Goal: Task Accomplishment & Management: Manage account settings

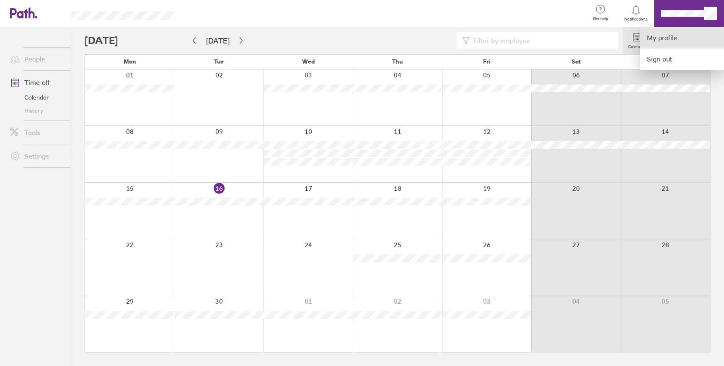
click at [675, 32] on link "My profile" at bounding box center [682, 37] width 84 height 21
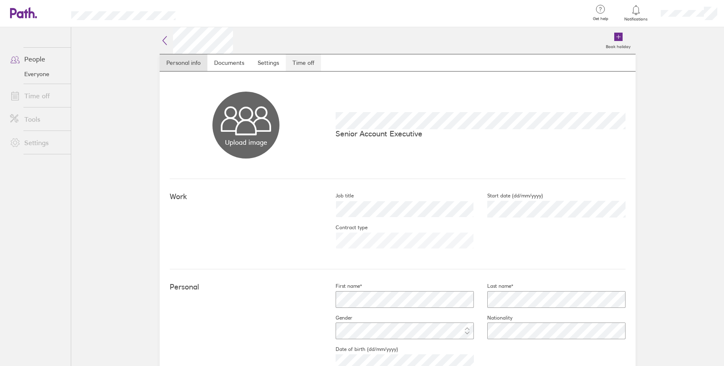
click at [299, 64] on link "Time off" at bounding box center [303, 62] width 35 height 17
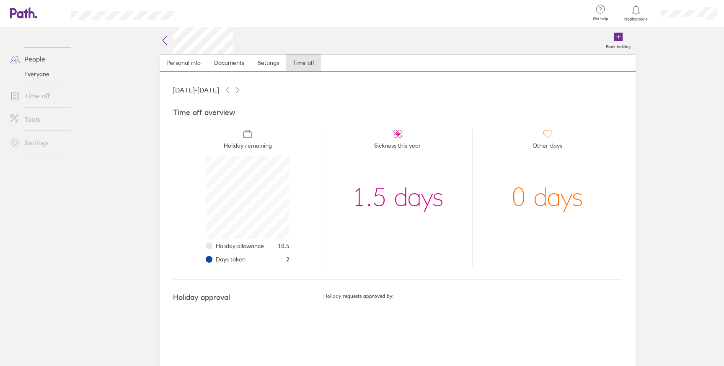
scroll to position [84, 84]
click at [283, 247] on span "10.5" at bounding box center [284, 246] width 12 height 7
click at [299, 249] on li "Holiday remaining Holiday allowance 10.5 Days taken 2" at bounding box center [247, 197] width 149 height 137
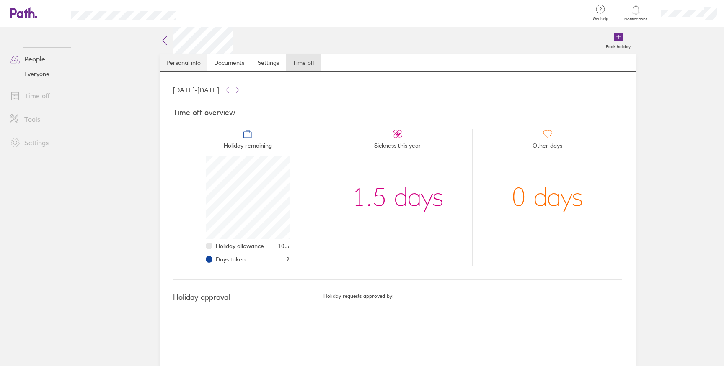
click at [170, 65] on link "Personal info" at bounding box center [184, 62] width 48 height 17
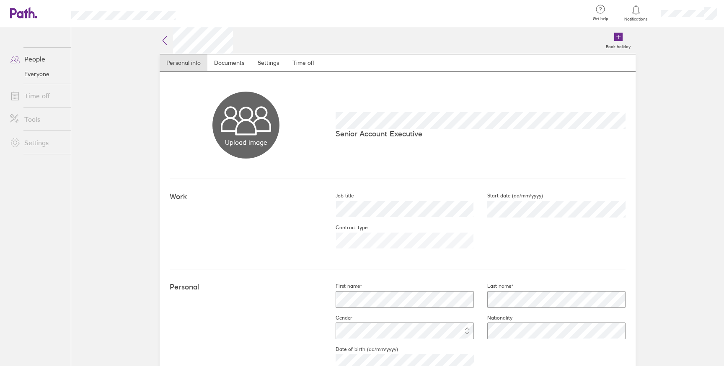
click at [33, 60] on link "People" at bounding box center [36, 59] width 67 height 17
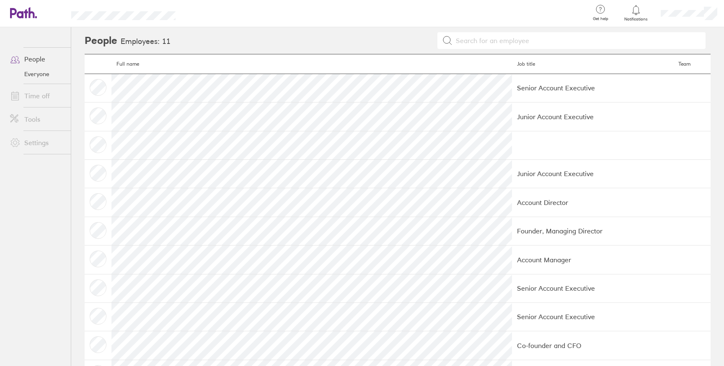
click at [24, 9] on icon at bounding box center [23, 12] width 27 height 11
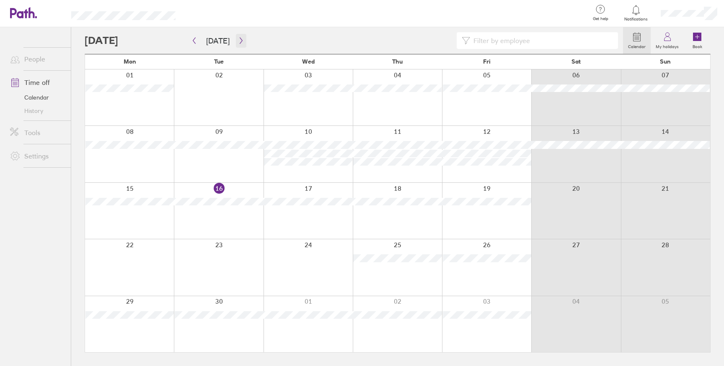
click at [236, 40] on button "button" at bounding box center [241, 41] width 10 height 14
click at [245, 39] on div at bounding box center [354, 40] width 538 height 17
click at [114, 23] on header "Get help FAQs Contact us Notifications My profile Sign out" at bounding box center [362, 13] width 724 height 27
